Goal: Information Seeking & Learning: Learn about a topic

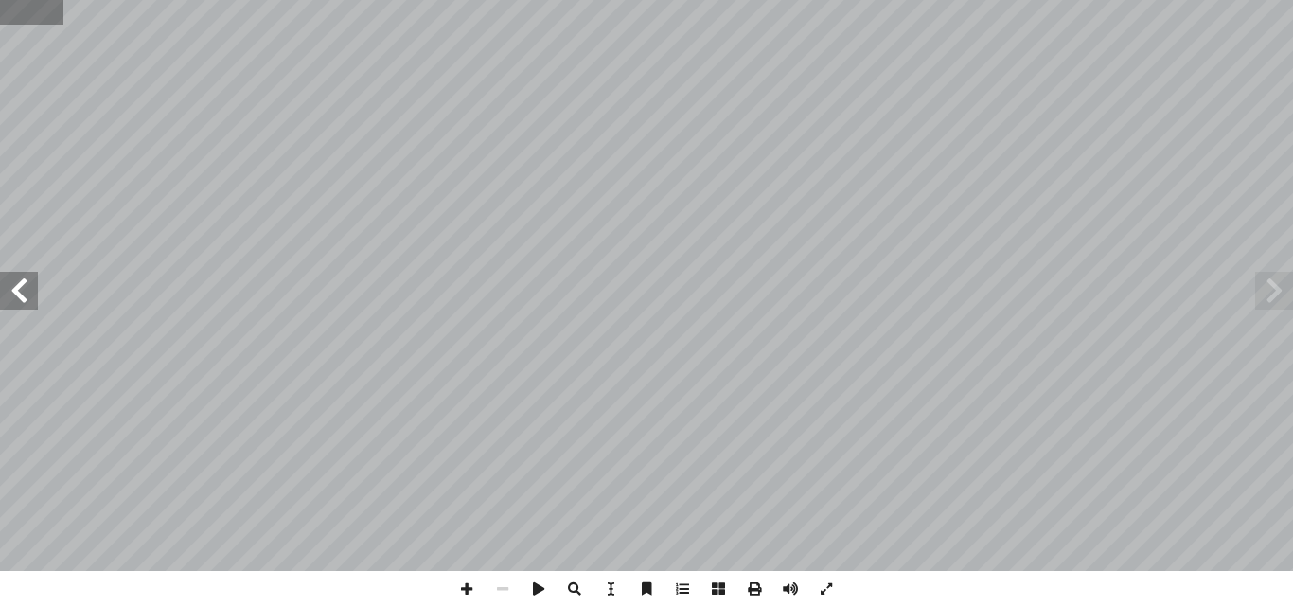
click at [18, 13] on input "text" at bounding box center [31, 12] width 63 height 25
type input "**"
click at [22, 305] on span at bounding box center [19, 291] width 38 height 38
click at [9, 294] on span at bounding box center [19, 291] width 38 height 38
click at [464, 583] on span at bounding box center [467, 589] width 36 height 36
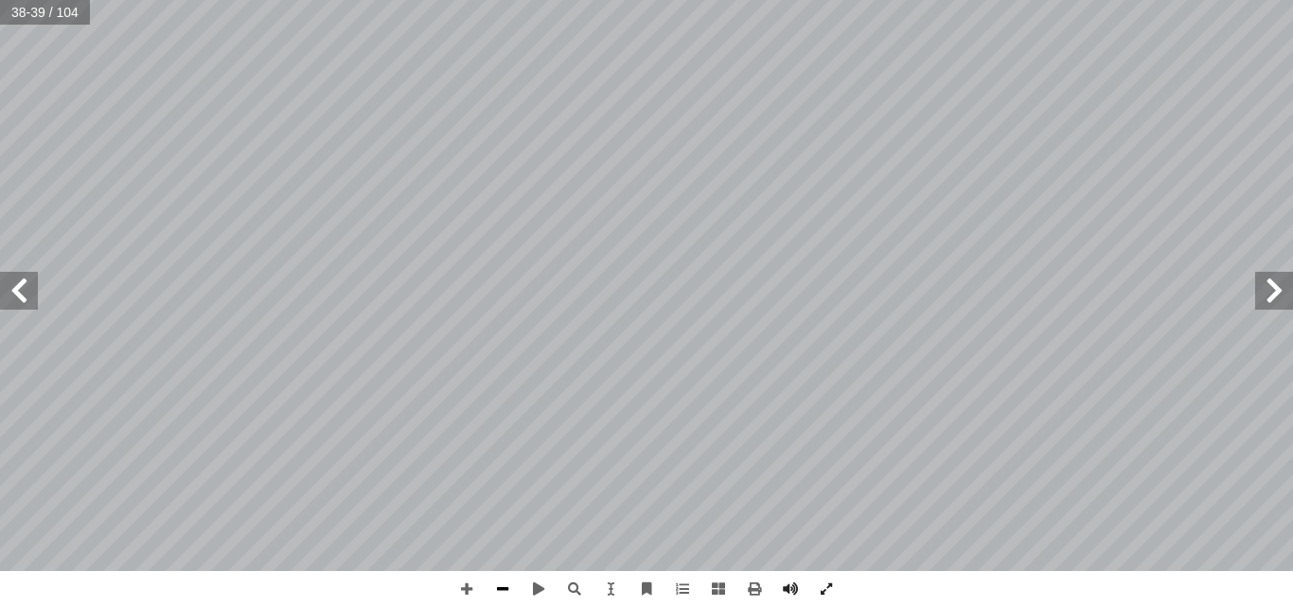
click at [503, 590] on span at bounding box center [503, 589] width 36 height 36
click at [25, 304] on span at bounding box center [19, 291] width 38 height 38
